Goal: Transaction & Acquisition: Purchase product/service

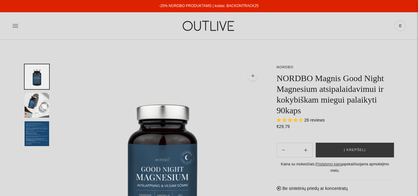
select select "**********"
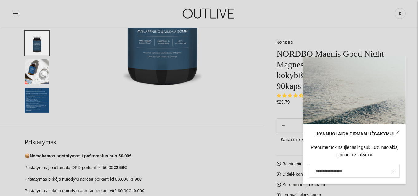
scroll to position [92, 0]
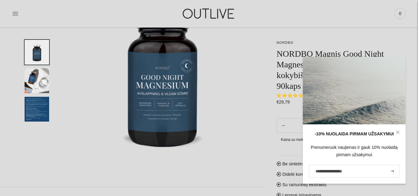
click at [397, 133] on icon at bounding box center [398, 133] width 4 height 4
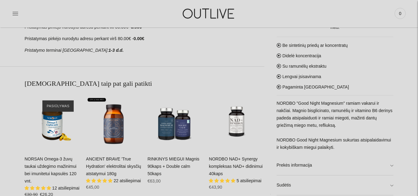
scroll to position [215, 0]
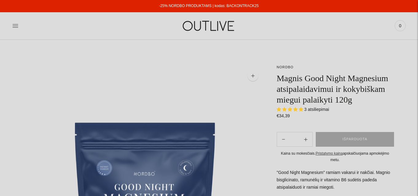
select select "**********"
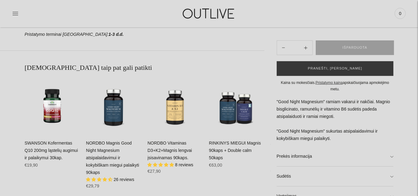
scroll to position [399, 0]
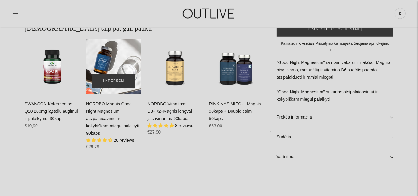
click at [117, 69] on div "NORDBO Magnis Good Night Magnesium atsipalaidavimui ir kokybiškam miegui palaik…" at bounding box center [113, 66] width 55 height 55
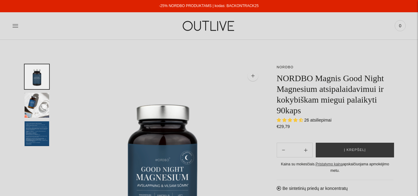
select select "**********"
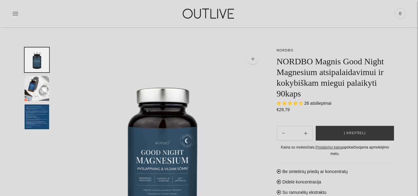
scroll to position [31, 0]
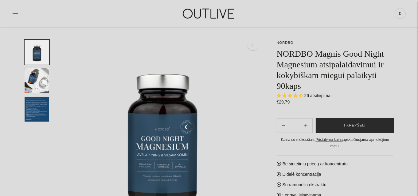
click at [341, 125] on button "Į krepšelį" at bounding box center [354, 125] width 78 height 15
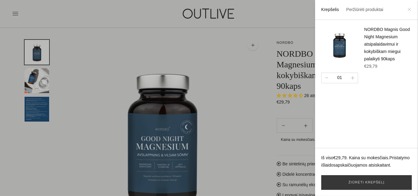
click at [411, 10] on icon at bounding box center [409, 10] width 4 height 4
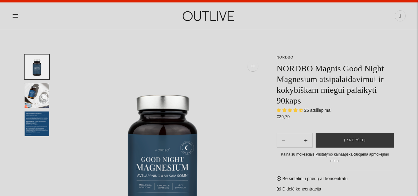
scroll to position [0, 0]
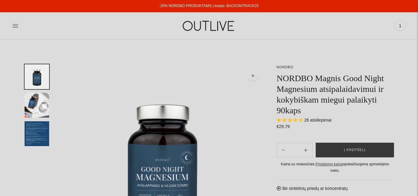
drag, startPoint x: 263, startPoint y: 6, endPoint x: 226, endPoint y: 8, distance: 37.5
click at [226, 8] on div "-25% NORDBO PRODUKTAMS | kodas: BACKONTRACK25" at bounding box center [209, 6] width 418 height 12
copy link "BACKONTRACK25"
click at [14, 25] on icon at bounding box center [15, 26] width 6 height 6
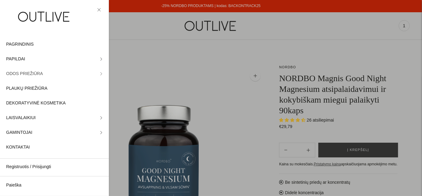
click at [100, 75] on icon at bounding box center [101, 73] width 3 height 3
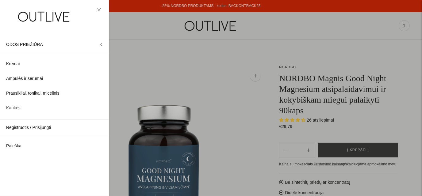
click at [19, 106] on span "Kaukės" at bounding box center [13, 108] width 14 height 7
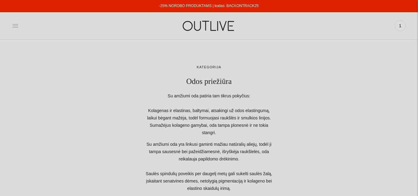
click at [13, 26] on icon at bounding box center [15, 26] width 6 height 6
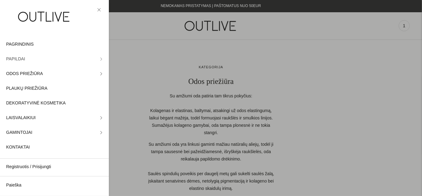
click at [100, 58] on icon at bounding box center [101, 59] width 3 height 3
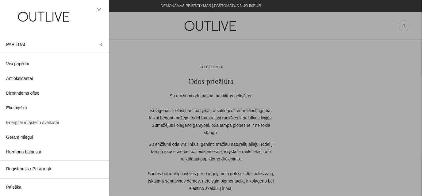
click at [23, 122] on span "Energijai ir ląstelių sveikatai" at bounding box center [32, 122] width 53 height 7
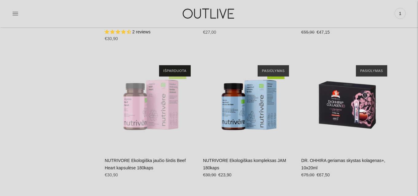
scroll to position [2424, 0]
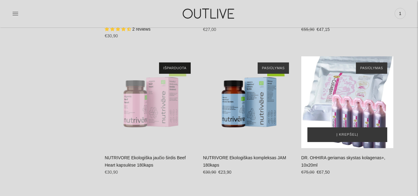
click at [350, 106] on div "DR. OHHIRA geriamas skystas kolagenas+, 10x20ml\a" at bounding box center [347, 102] width 92 height 92
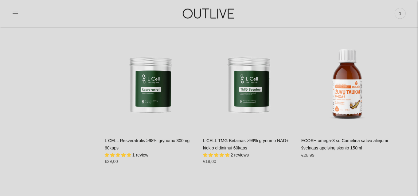
scroll to position [2731, 0]
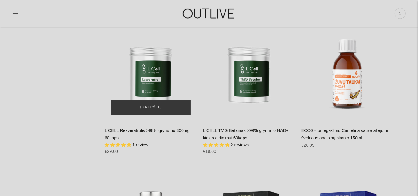
click at [153, 72] on img "L CELL Resveratrolis >98% grynumo 300mg 60kaps\a" at bounding box center [151, 75] width 92 height 92
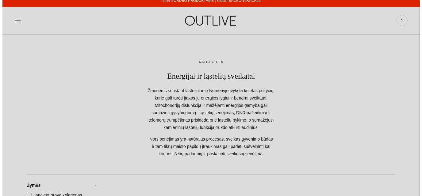
scroll to position [0, 0]
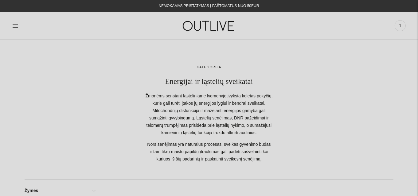
click at [16, 26] on icon at bounding box center [15, 26] width 6 height 6
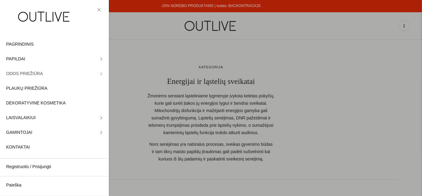
click at [20, 72] on span "ODOS PRIEŽIŪRA" at bounding box center [24, 73] width 37 height 7
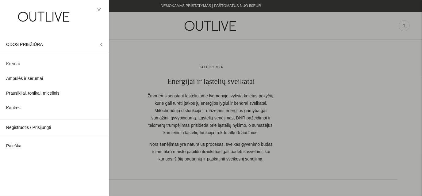
click at [9, 65] on span "Kremai" at bounding box center [13, 63] width 14 height 7
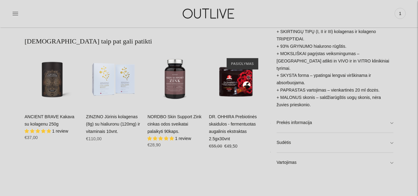
scroll to position [368, 0]
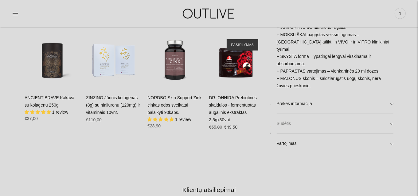
click at [291, 122] on link "Sudėtis" at bounding box center [334, 124] width 117 height 20
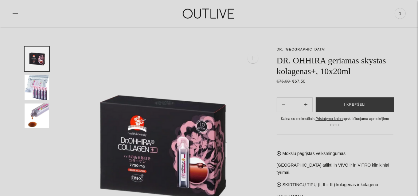
scroll to position [0, 0]
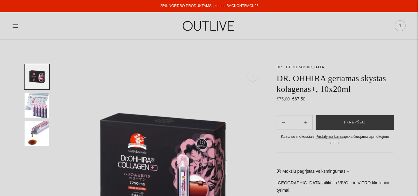
click at [399, 25] on span "1" at bounding box center [400, 25] width 9 height 9
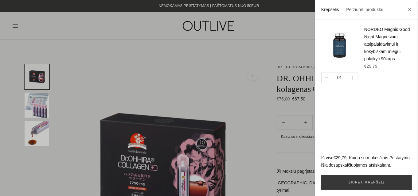
click at [252, 48] on div at bounding box center [209, 98] width 418 height 196
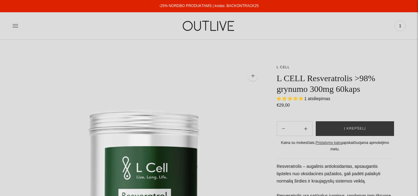
select select "**********"
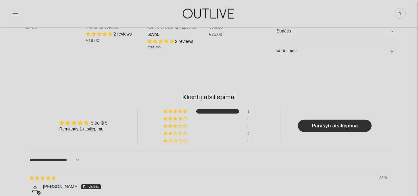
scroll to position [368, 0]
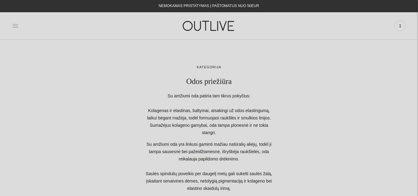
click at [13, 25] on icon at bounding box center [15, 26] width 6 height 6
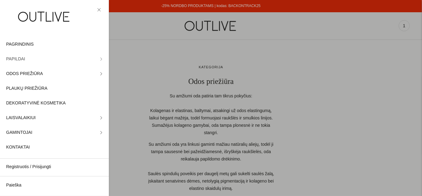
click at [100, 60] on icon at bounding box center [101, 59] width 3 height 3
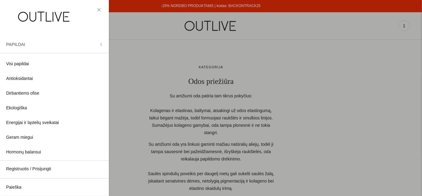
click at [100, 45] on icon at bounding box center [101, 44] width 3 height 3
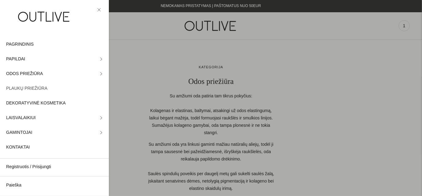
click at [26, 87] on span "PLAUKŲ PRIEŽIŪRA" at bounding box center [26, 88] width 41 height 7
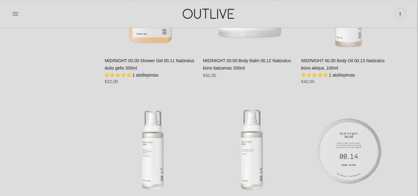
scroll to position [1227, 0]
